Goal: Navigation & Orientation: Understand site structure

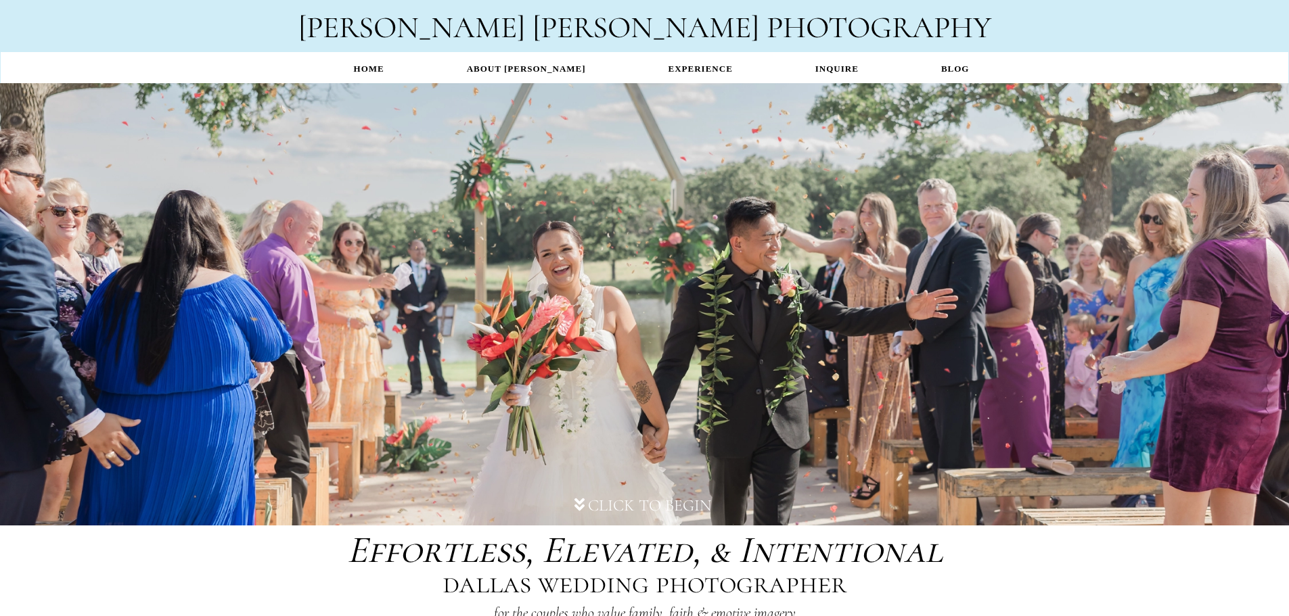
click at [516, 65] on link "ABOUT [PERSON_NAME]" at bounding box center [527, 68] width 202 height 26
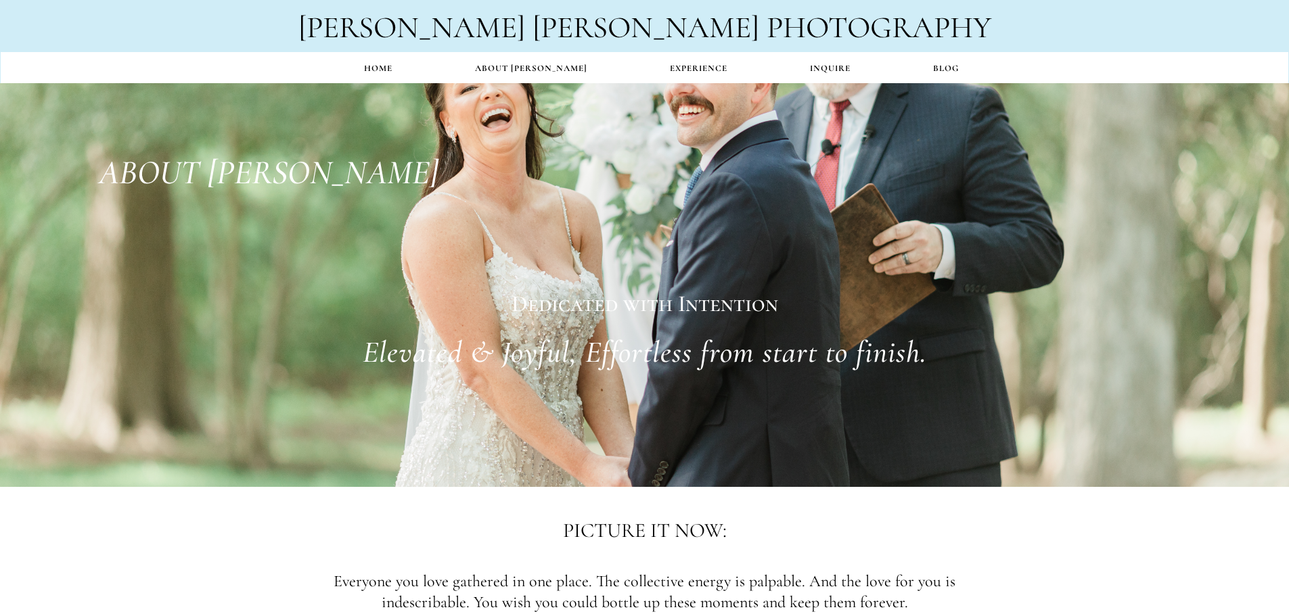
click at [692, 67] on link "EXPERIENCE" at bounding box center [699, 68] width 140 height 26
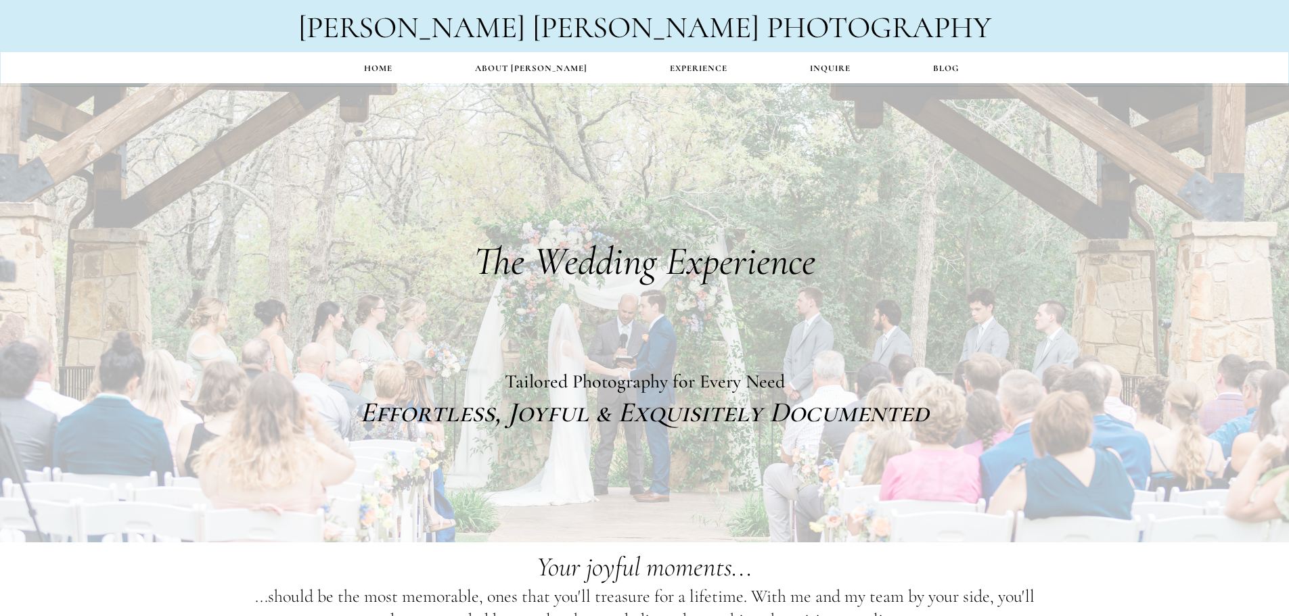
click at [387, 64] on link "Home" at bounding box center [378, 68] width 111 height 26
